Goal: Transaction & Acquisition: Purchase product/service

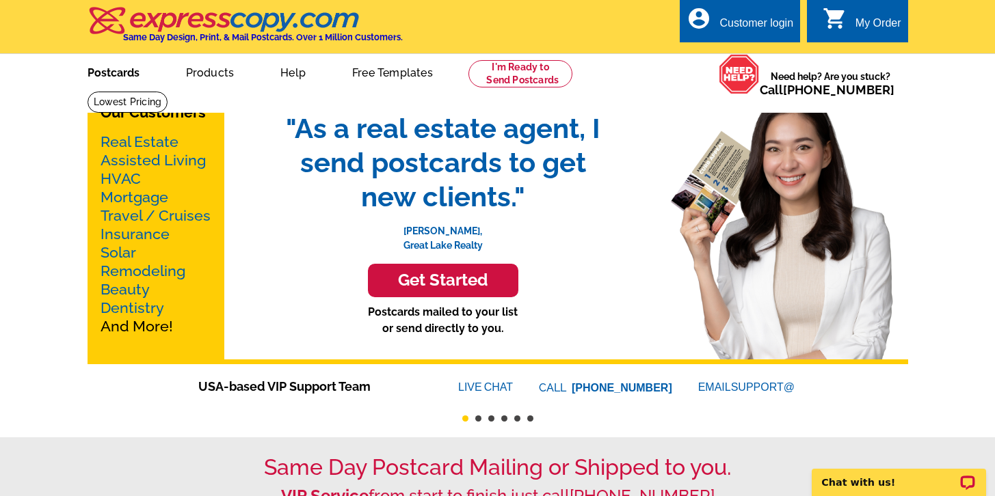
click at [121, 72] on link "Postcards" at bounding box center [114, 71] width 96 height 32
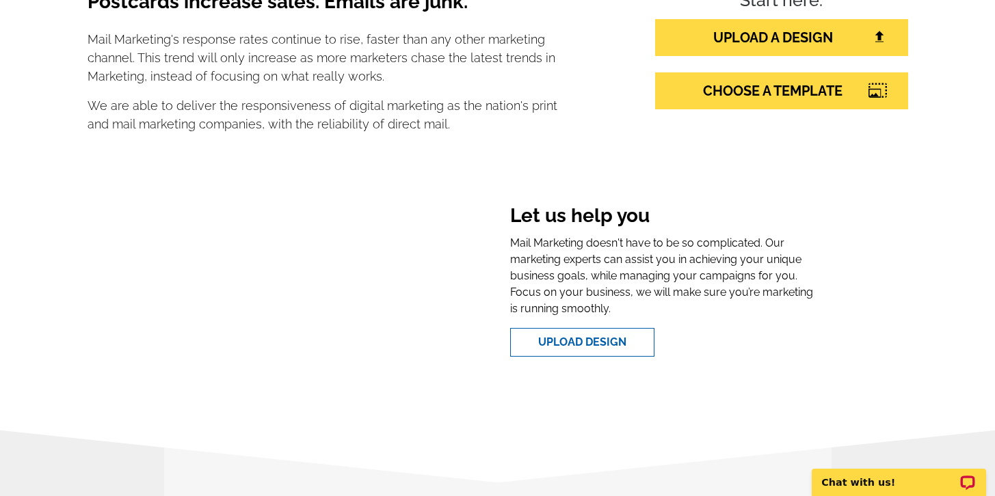
scroll to position [278, 0]
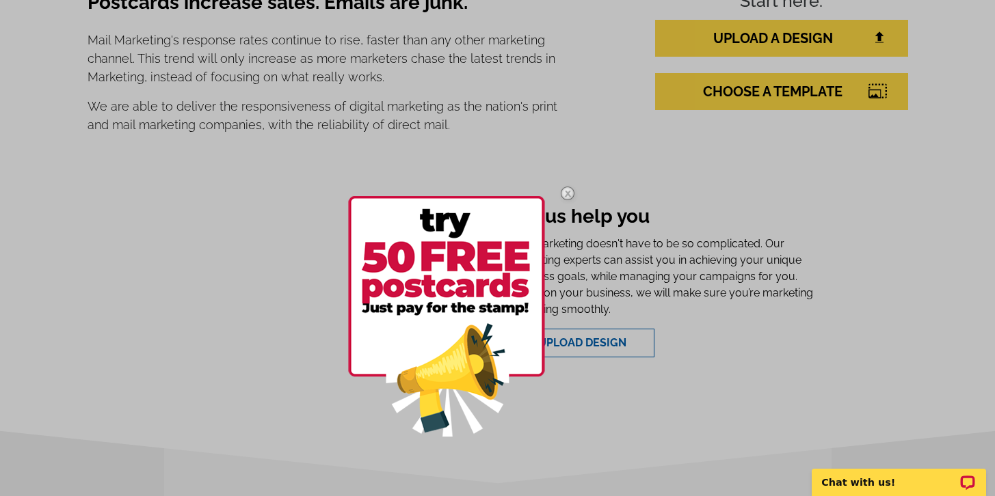
click at [569, 193] on img at bounding box center [568, 194] width 40 height 40
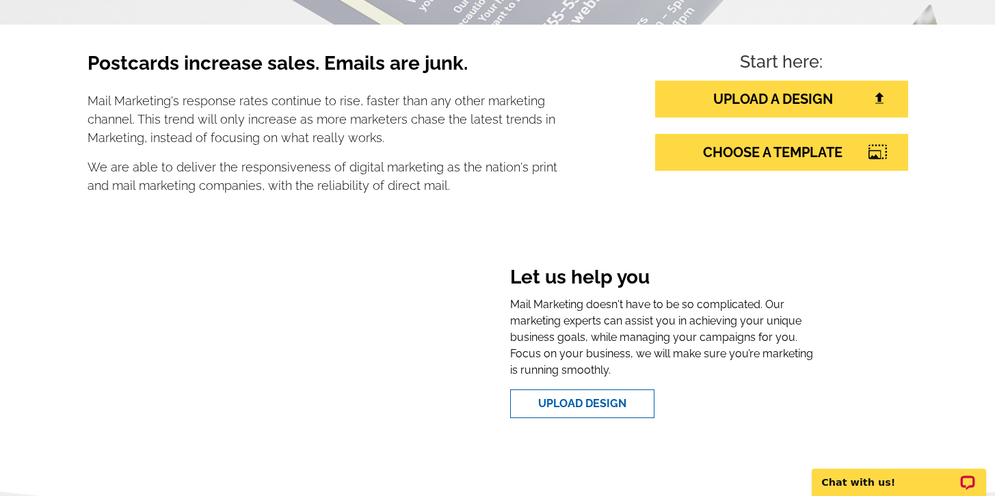
scroll to position [0, 0]
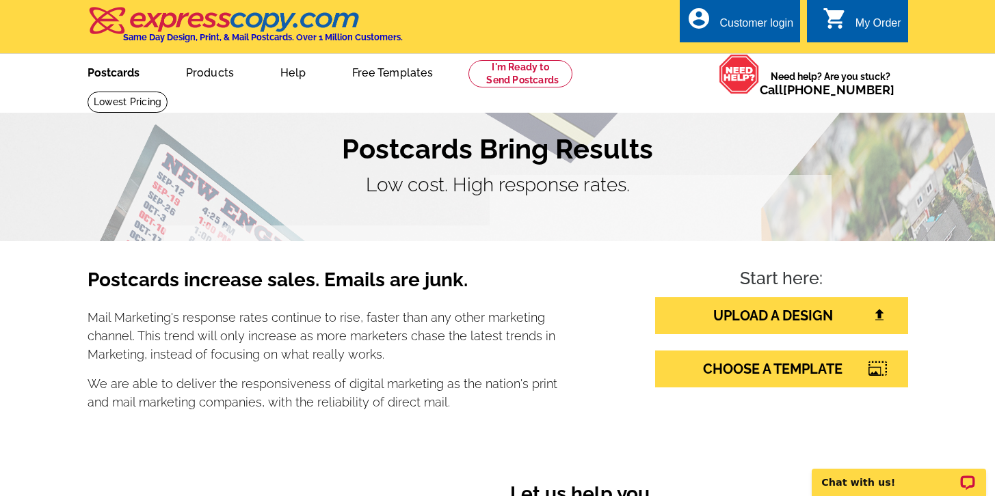
click at [115, 70] on link "Postcards" at bounding box center [114, 71] width 96 height 32
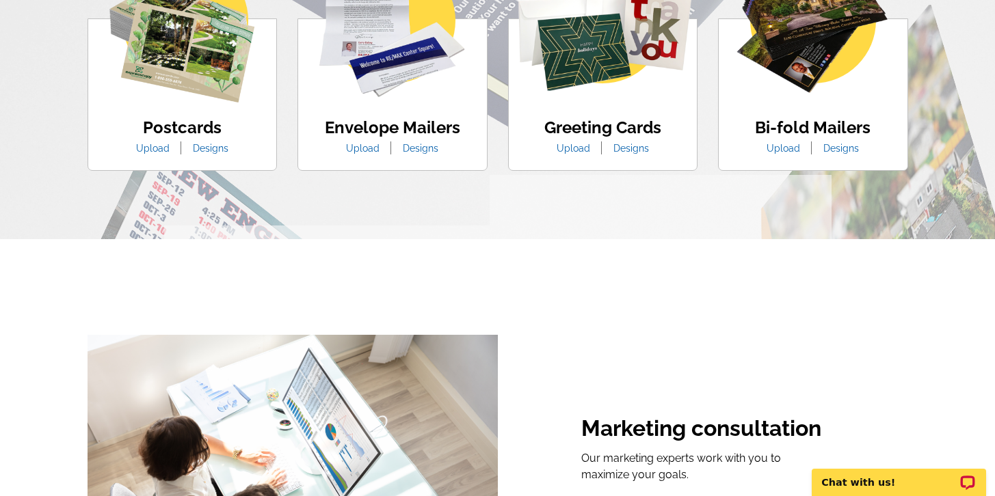
scroll to position [941, 0]
click at [155, 148] on link "Upload" at bounding box center [153, 147] width 54 height 11
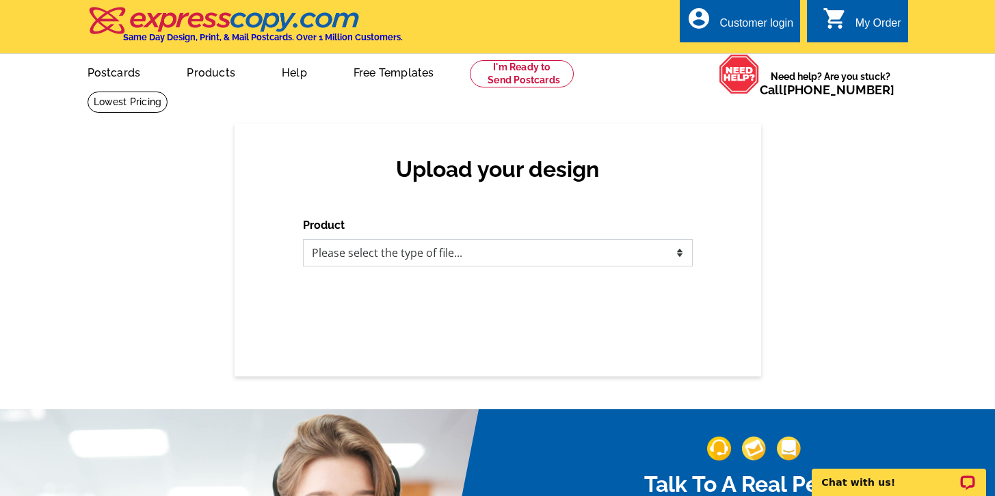
click at [352, 259] on select "Please select the type of file... Postcards Business Cards Letters and flyers G…" at bounding box center [498, 252] width 390 height 27
select select "1"
click at [303, 239] on select "Please select the type of file... Postcards Business Cards Letters and flyers G…" at bounding box center [498, 252] width 390 height 27
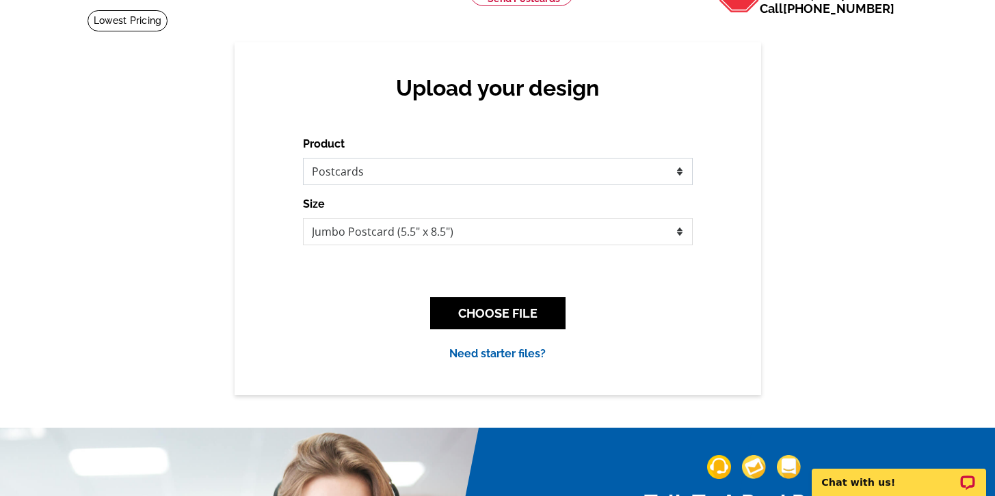
scroll to position [97, 0]
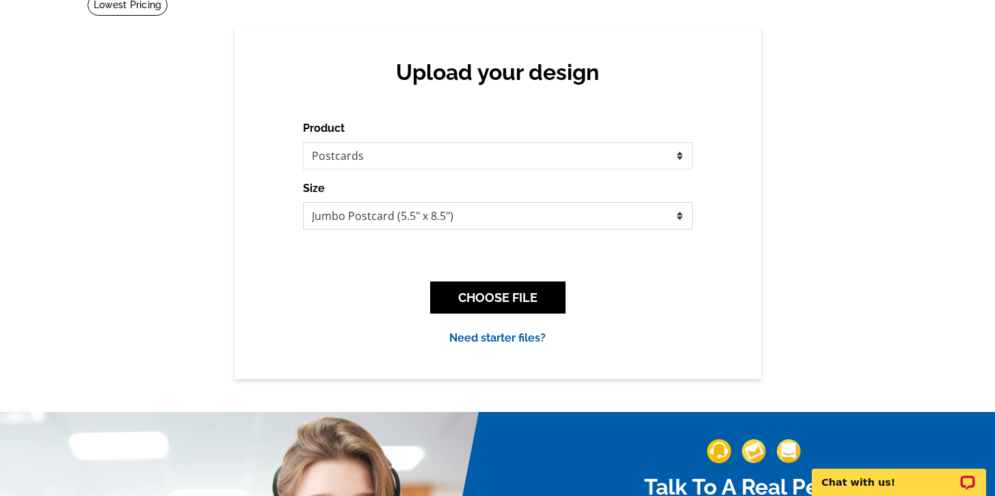
click at [346, 217] on select "Jumbo Postcard (5.5" x 8.5") Regular Postcard (4.25" x 5.6") Panoramic Postcard…" at bounding box center [498, 215] width 390 height 27
click at [354, 209] on select "Jumbo Postcard (5.5" x 8.5") Regular Postcard (4.25" x 5.6") Panoramic Postcard…" at bounding box center [498, 215] width 390 height 27
click at [420, 216] on select "Jumbo Postcard (5.5" x 8.5") Regular Postcard (4.25" x 5.6") Panoramic Postcard…" at bounding box center [498, 215] width 390 height 27
click at [419, 218] on select "Jumbo Postcard (5.5" x 8.5") Regular Postcard (4.25" x 5.6") Panoramic Postcard…" at bounding box center [498, 215] width 390 height 27
click at [588, 213] on select "Jumbo Postcard (5.5" x 8.5") Regular Postcard (4.25" x 5.6") Panoramic Postcard…" at bounding box center [498, 215] width 390 height 27
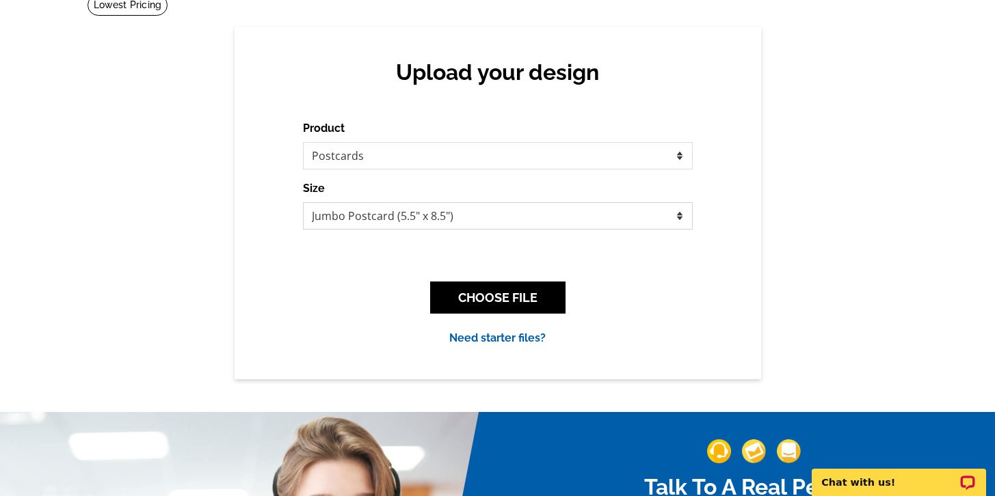
select select "1"
click at [303, 202] on select "Jumbo Postcard (5.5" x 8.5") Regular Postcard (4.25" x 5.6") Panoramic Postcard…" at bounding box center [498, 215] width 390 height 27
click at [638, 221] on select "Jumbo Postcard (5.5" x 8.5") Regular Postcard (4.25" x 5.6") Panoramic Postcard…" at bounding box center [498, 215] width 390 height 27
click at [424, 223] on select "Jumbo Postcard (5.5" x 8.5") Regular Postcard (4.25" x 5.6") Panoramic Postcard…" at bounding box center [498, 215] width 390 height 27
